Goal: Information Seeking & Learning: Learn about a topic

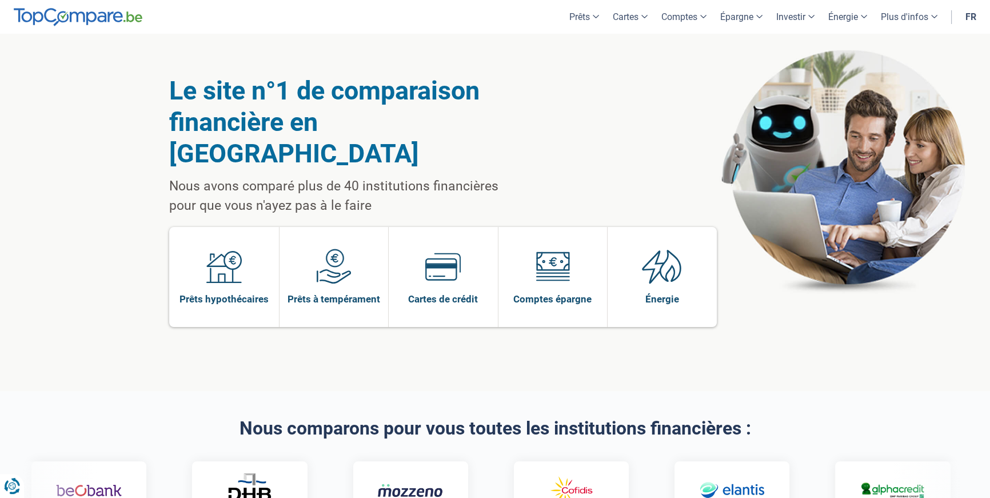
click at [452, 249] on img at bounding box center [442, 266] width 35 height 35
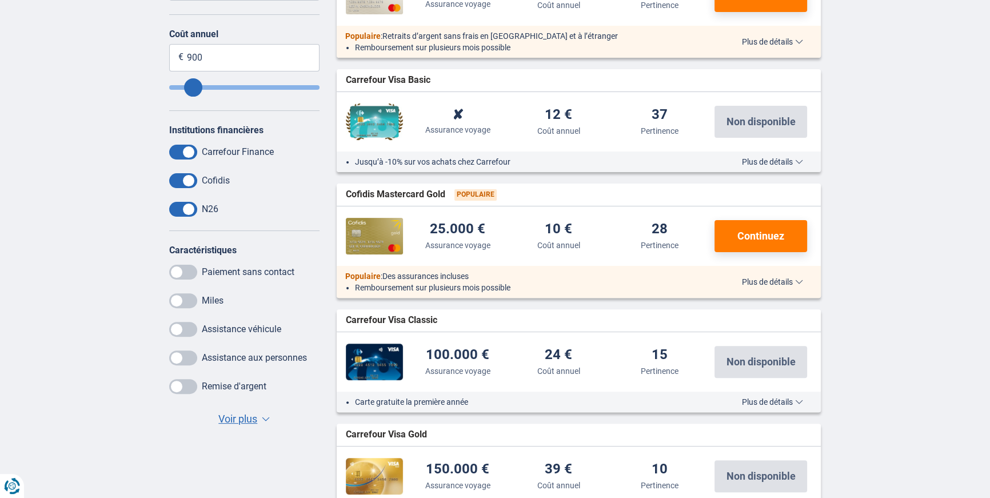
scroll to position [409, 0]
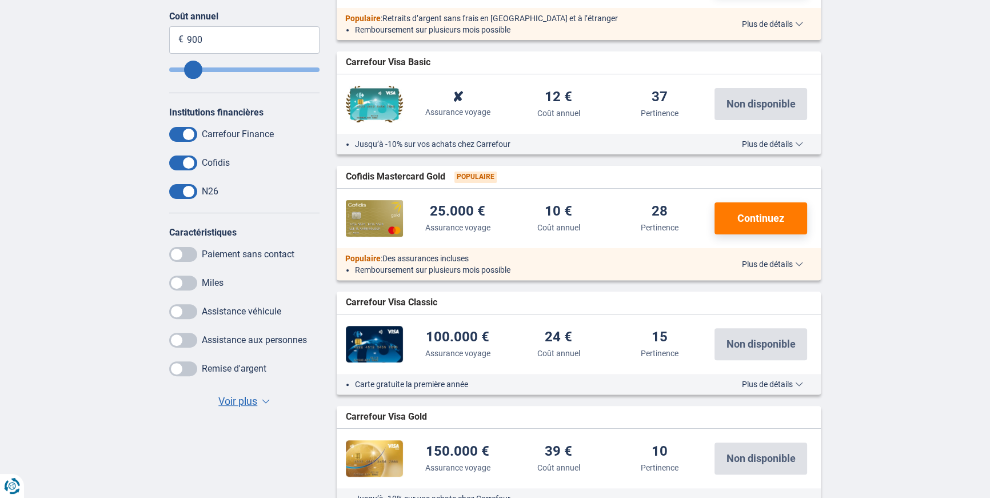
click at [781, 268] on span "Plus de détails" at bounding box center [772, 264] width 61 height 8
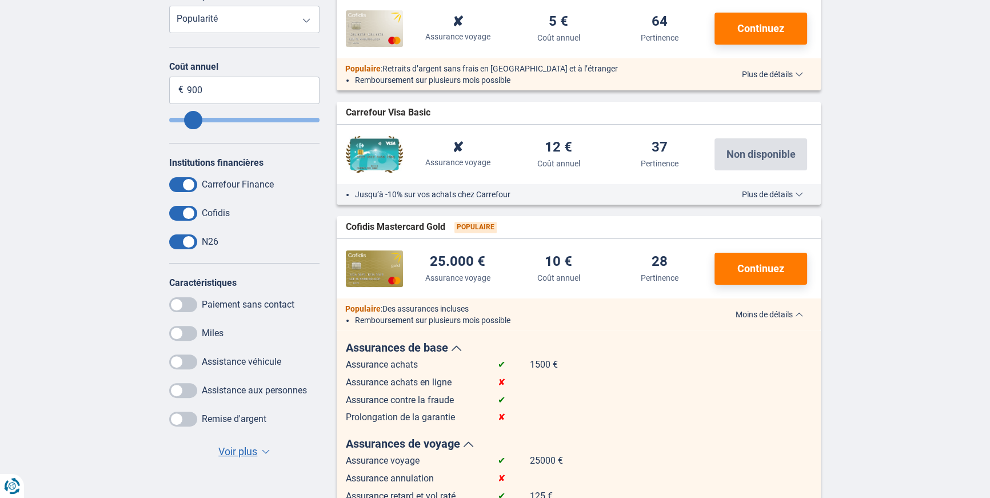
scroll to position [0, 0]
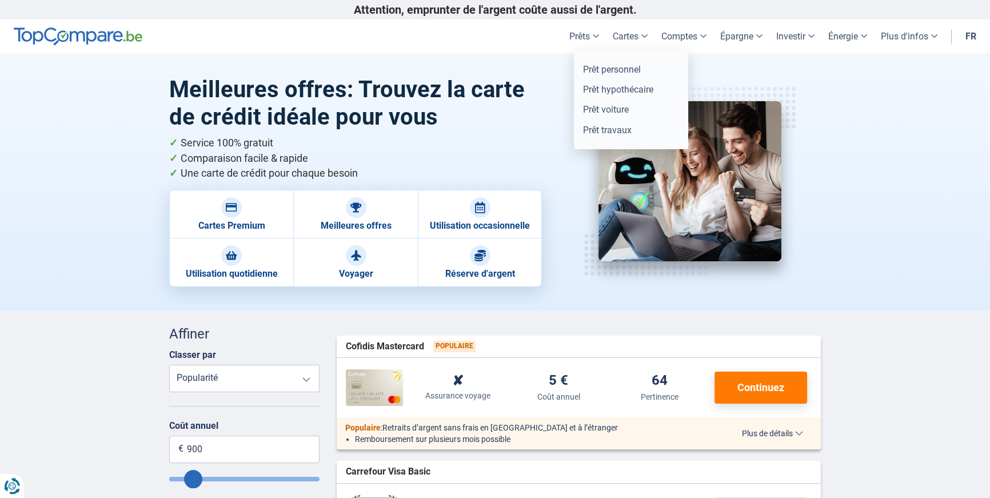
click at [581, 38] on link "Prêts" at bounding box center [583, 36] width 43 height 34
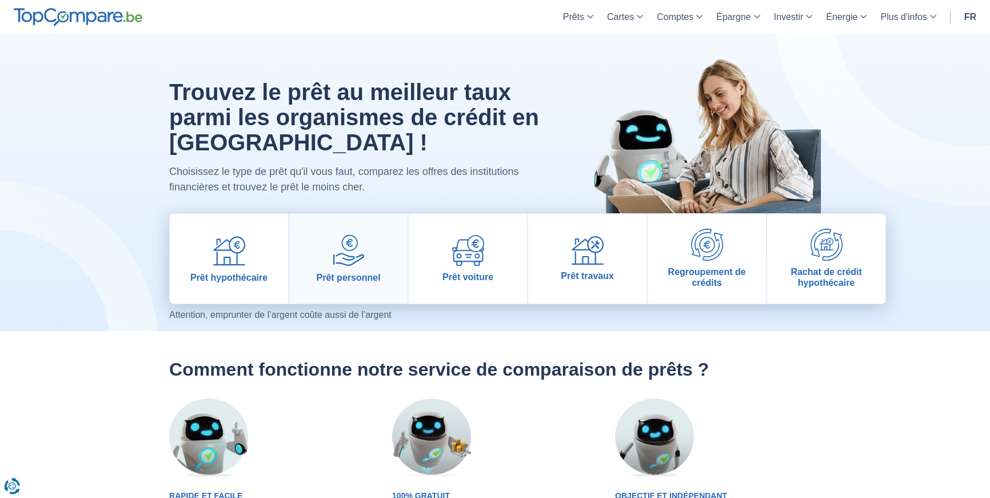
click at [380, 254] on link "Prêt personnel" at bounding box center [348, 259] width 118 height 90
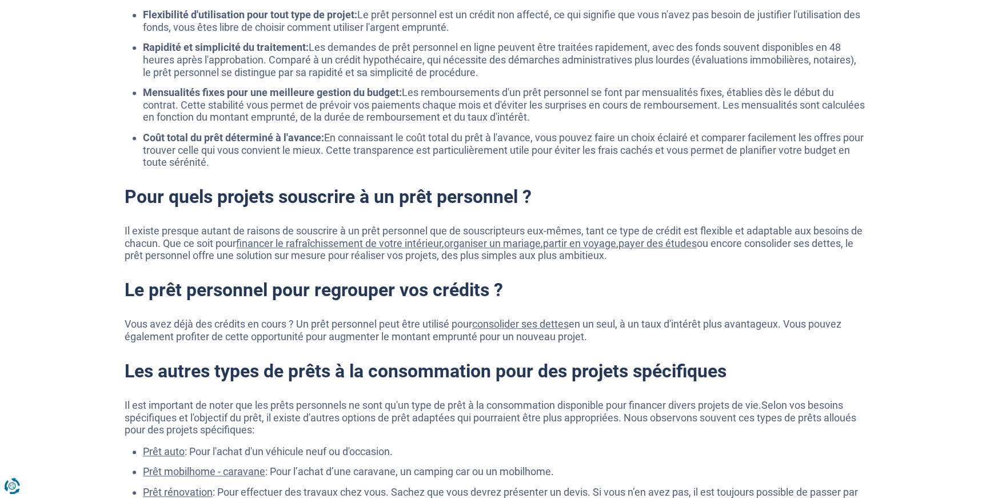
scroll to position [1116, 0]
